Goal: Information Seeking & Learning: Get advice/opinions

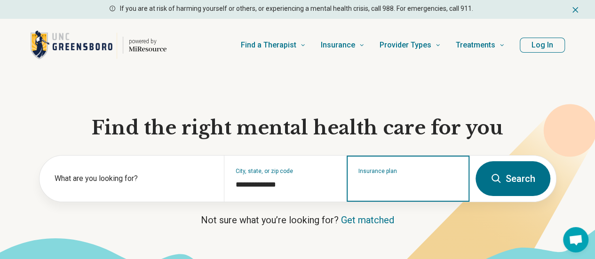
click at [407, 185] on input "Insurance plan" at bounding box center [409, 184] width 100 height 11
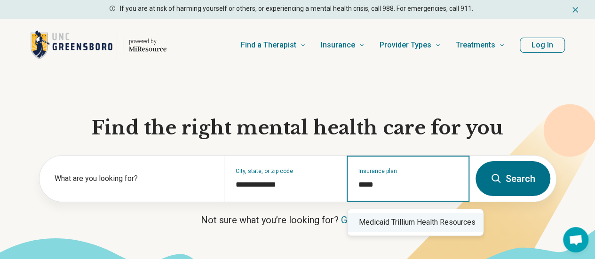
click at [407, 223] on div "Medicaid Trillium Health Resources" at bounding box center [416, 222] width 136 height 19
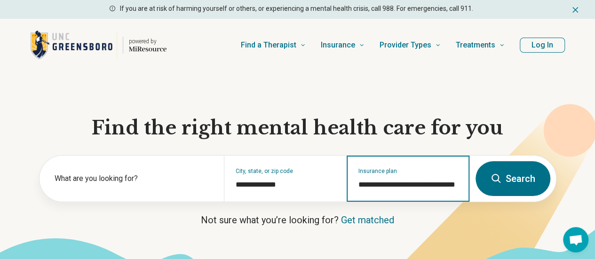
type input "**********"
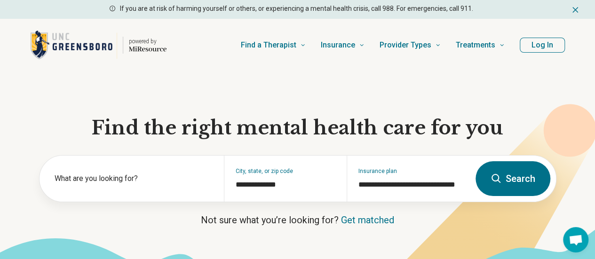
click at [497, 183] on icon at bounding box center [496, 178] width 9 height 9
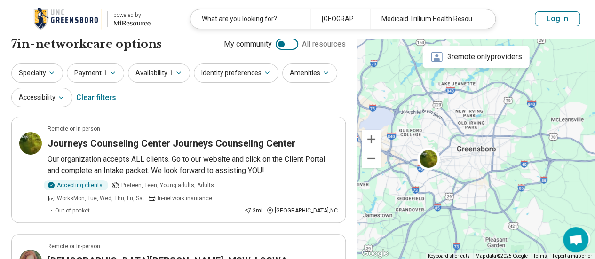
scroll to position [104, 0]
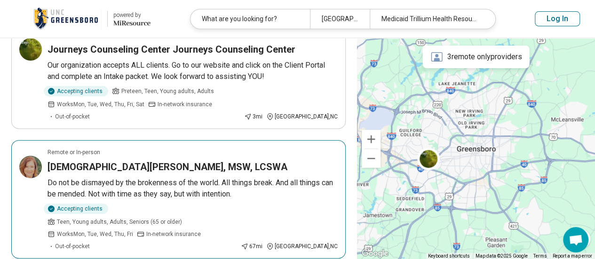
click at [32, 157] on img at bounding box center [30, 167] width 23 height 23
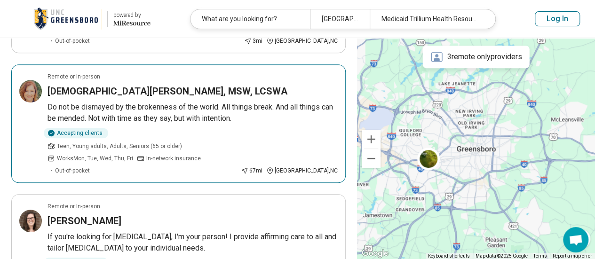
scroll to position [198, 0]
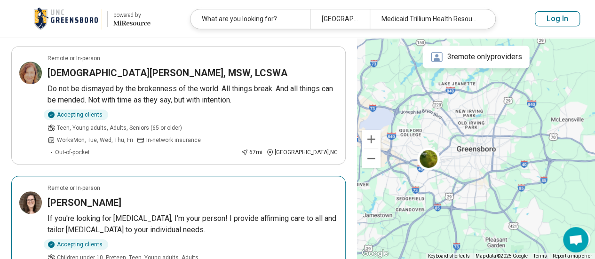
click at [31, 191] on img at bounding box center [30, 202] width 23 height 23
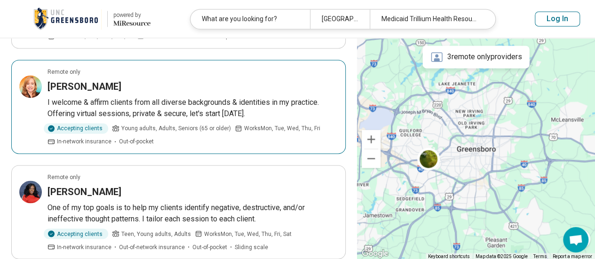
scroll to position [668, 0]
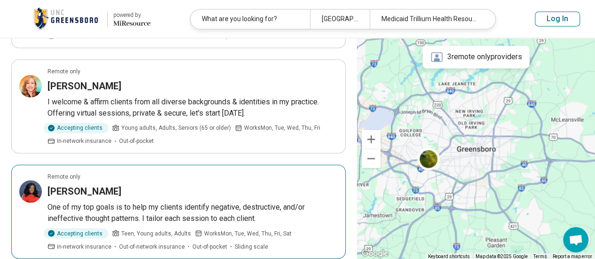
click at [29, 180] on img at bounding box center [30, 191] width 23 height 23
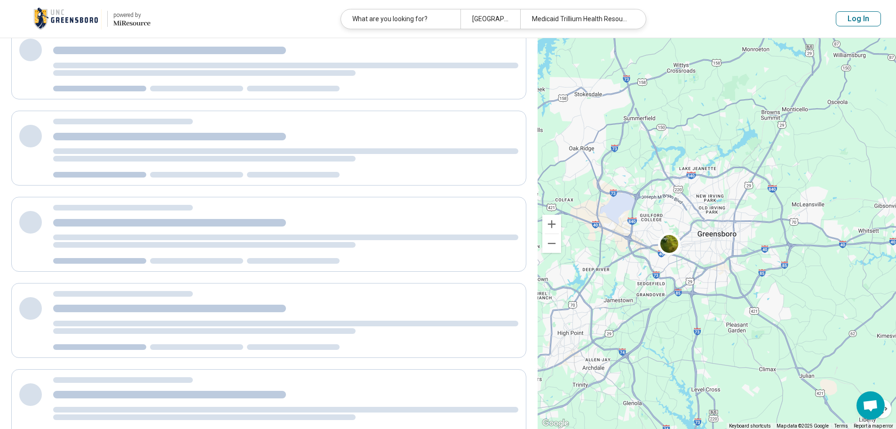
scroll to position [0, 0]
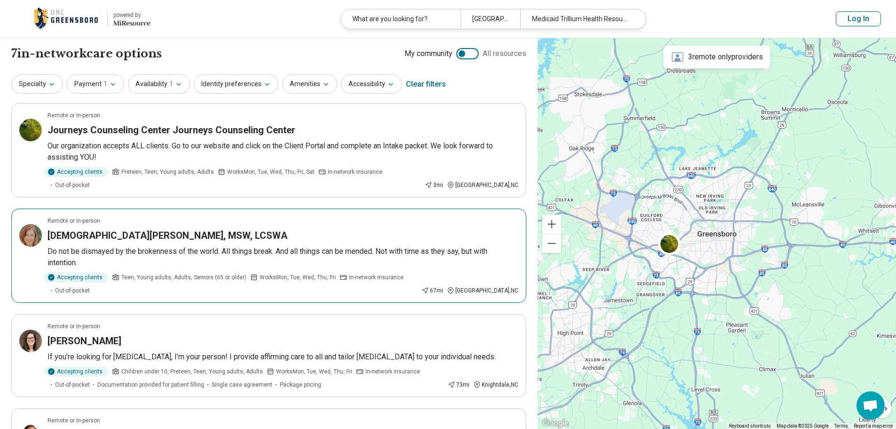
click at [33, 224] on img at bounding box center [30, 235] width 23 height 23
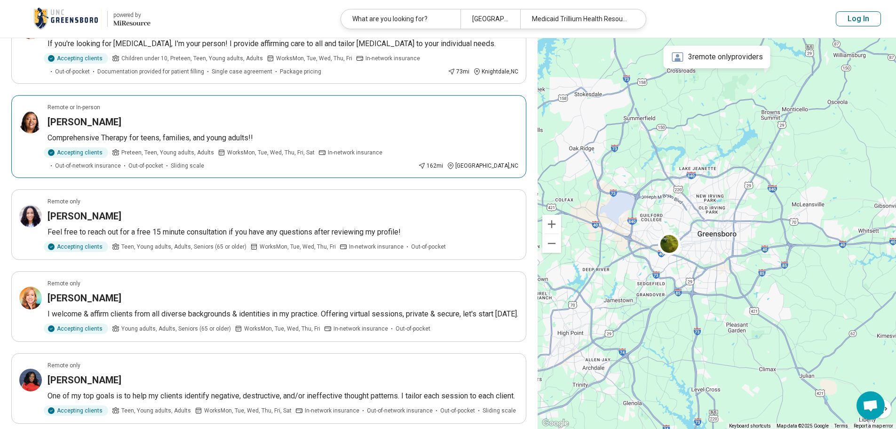
scroll to position [329, 0]
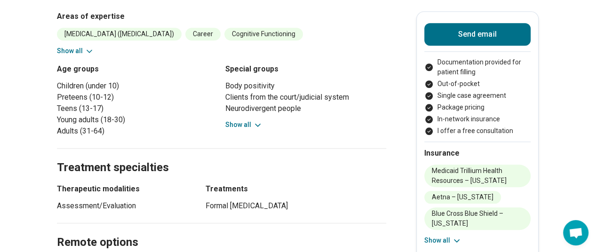
scroll to position [423, 0]
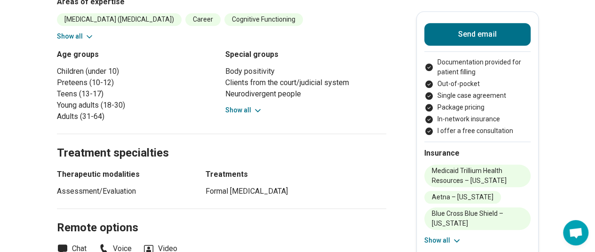
click at [253, 105] on button "Show all" at bounding box center [243, 110] width 37 height 10
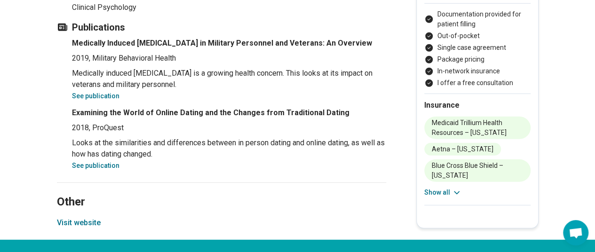
scroll to position [1317, 0]
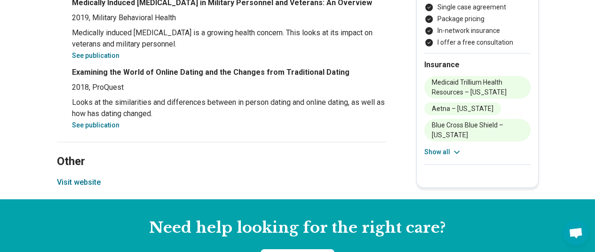
click at [84, 180] on button "Visit website" at bounding box center [79, 182] width 44 height 11
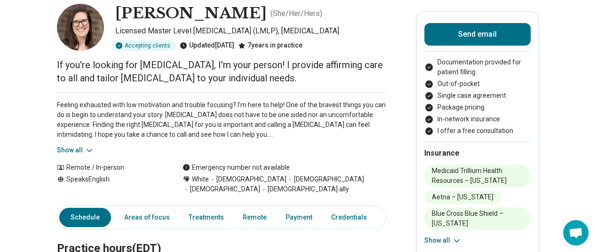
scroll to position [0, 0]
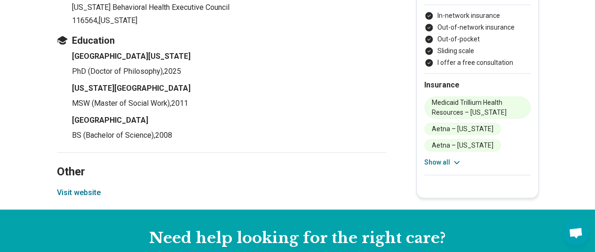
scroll to position [1317, 0]
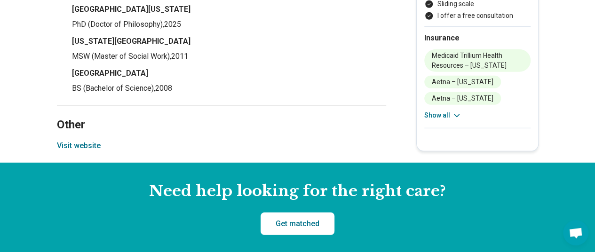
click at [81, 144] on button "Visit website" at bounding box center [79, 145] width 44 height 11
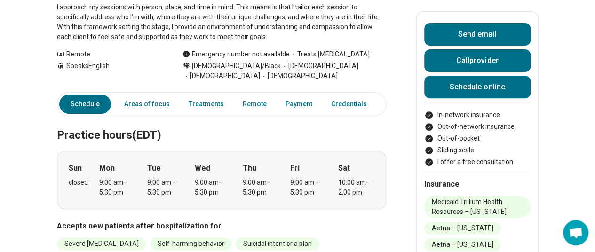
scroll to position [141, 0]
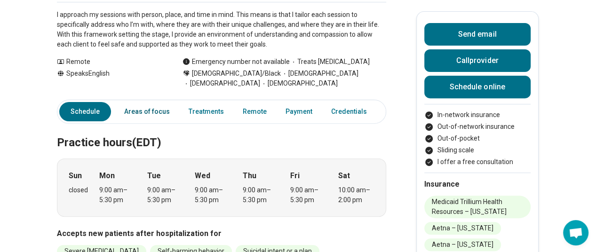
click at [136, 110] on link "Areas of focus" at bounding box center [147, 111] width 57 height 19
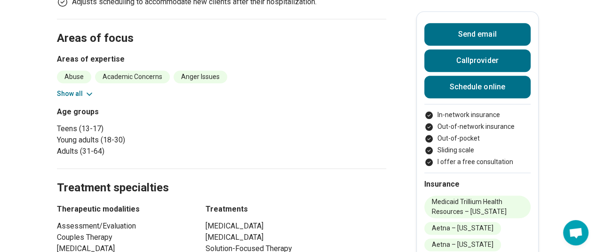
scroll to position [448, 0]
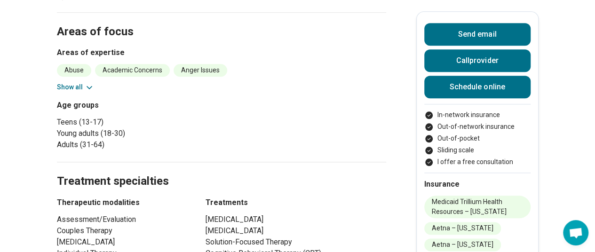
click at [72, 84] on button "Show all" at bounding box center [75, 87] width 37 height 10
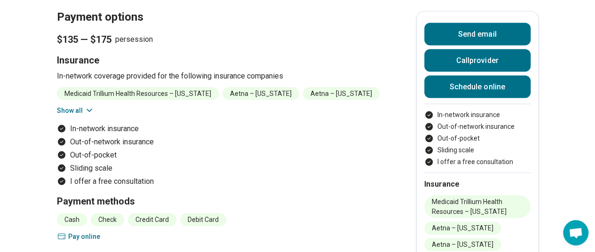
scroll to position [941, 0]
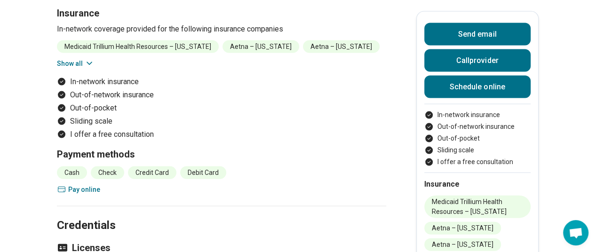
click at [80, 64] on button "Show all" at bounding box center [75, 64] width 37 height 10
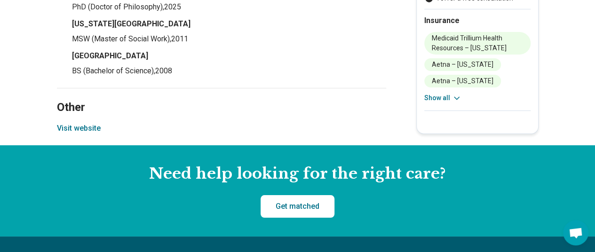
scroll to position [1694, 0]
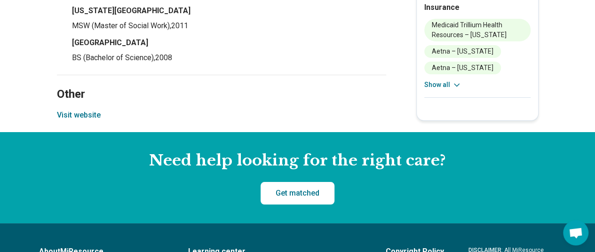
click at [84, 119] on button "Visit website" at bounding box center [79, 115] width 44 height 11
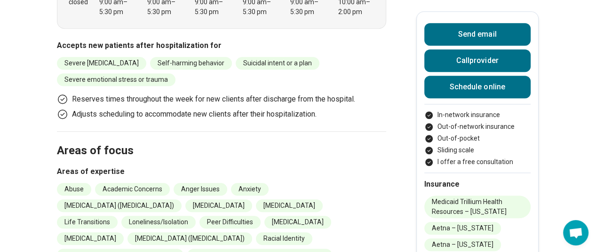
scroll to position [0, 0]
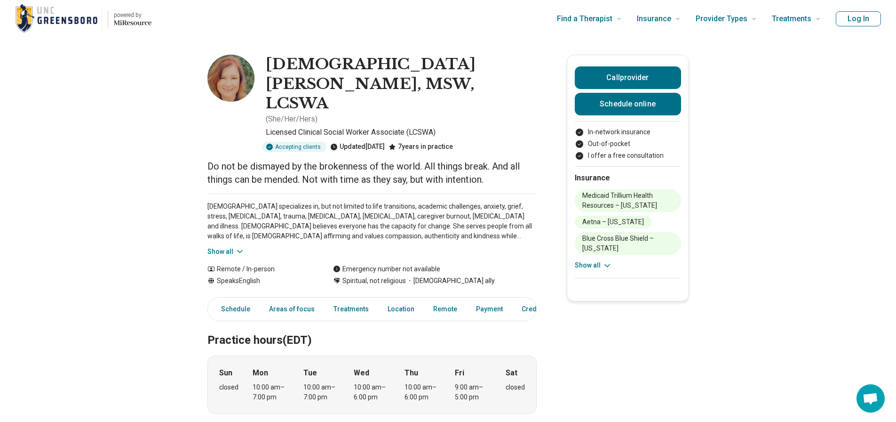
click at [215, 247] on button "Show all" at bounding box center [225, 252] width 37 height 10
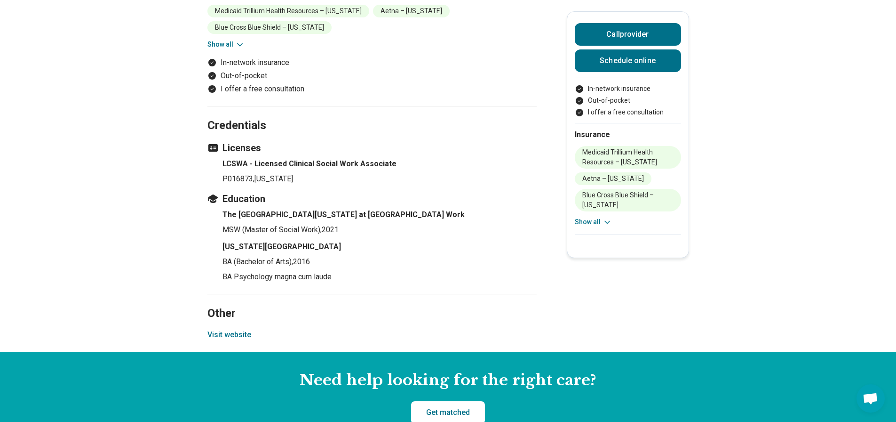
scroll to position [1129, 0]
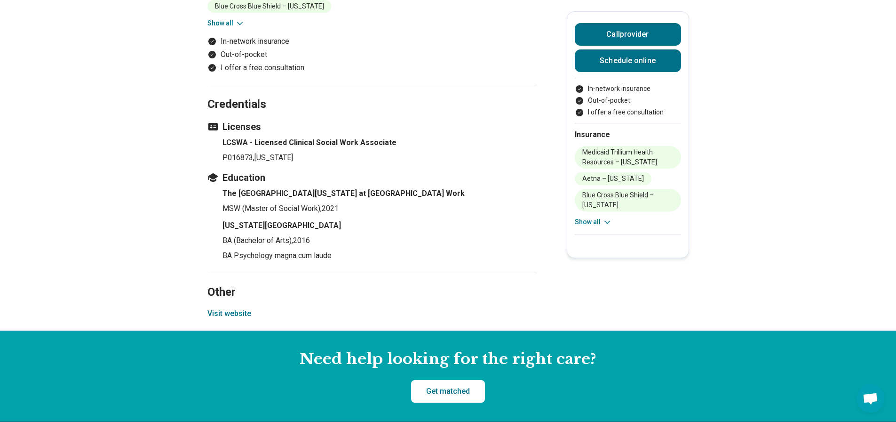
click at [218, 308] on button "Visit website" at bounding box center [229, 313] width 44 height 11
click at [635, 56] on link "Schedule online" at bounding box center [628, 60] width 106 height 23
